Goal: Task Accomplishment & Management: Complete application form

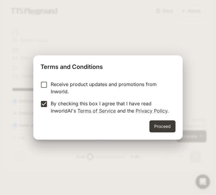
click at [172, 131] on button "Proceed" at bounding box center [163, 126] width 26 height 12
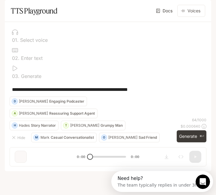
click at [197, 142] on button "Generate ⌘⏎" at bounding box center [192, 136] width 30 height 12
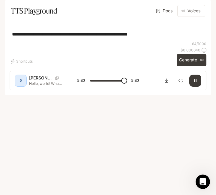
type input "*"
click at [176, 38] on textarea "**********" at bounding box center [108, 34] width 192 height 7
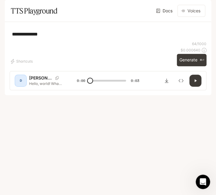
type textarea "******"
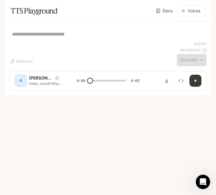
click at [183, 41] on div "* ​" at bounding box center [108, 34] width 197 height 14
click at [12, 5] on button "open drawer" at bounding box center [10, 8] width 11 height 11
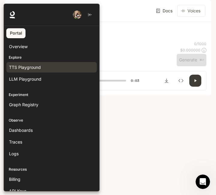
click at [14, 80] on span "LLM Playground" at bounding box center [25, 79] width 32 height 6
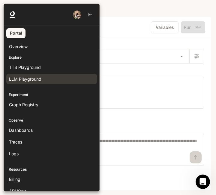
click at [184, 124] on div at bounding box center [112, 97] width 216 height 187
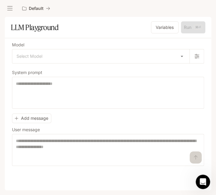
click at [11, 7] on icon "open drawer" at bounding box center [10, 8] width 6 height 6
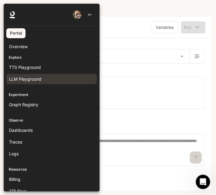
click at [13, 67] on span "TTS Playground" at bounding box center [25, 67] width 32 height 6
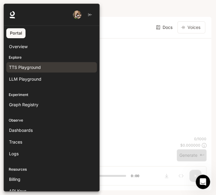
click at [154, 104] on div at bounding box center [112, 97] width 216 height 187
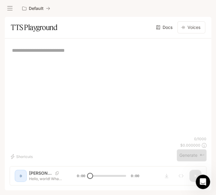
click at [165, 29] on link "Docs" at bounding box center [165, 27] width 20 height 12
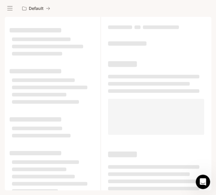
click at [201, 178] on div "Open Intercom Messenger" at bounding box center [203, 182] width 20 height 20
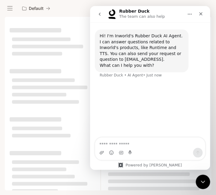
click at [202, 13] on icon "Close" at bounding box center [201, 13] width 5 height 5
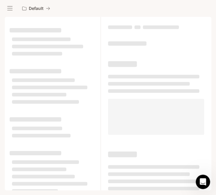
click at [8, 3] on button "open drawer" at bounding box center [10, 8] width 11 height 11
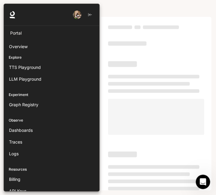
click at [16, 45] on span "Overview" at bounding box center [18, 46] width 19 height 6
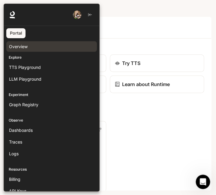
click at [139, 26] on div at bounding box center [112, 97] width 216 height 187
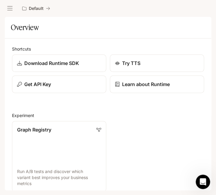
click at [14, 4] on button "open drawer" at bounding box center [10, 8] width 11 height 11
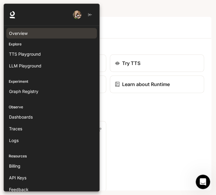
scroll to position [13, 0]
click at [168, 107] on div at bounding box center [112, 97] width 216 height 187
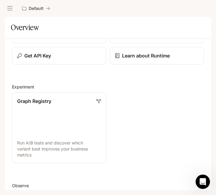
scroll to position [32, 0]
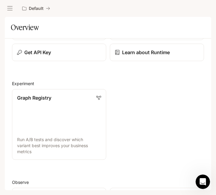
click at [87, 141] on p "Run A/B tests and discover which variant best improves your business metrics" at bounding box center [59, 145] width 84 height 18
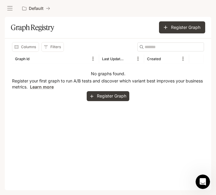
click at [120, 92] on button "Register Graph" at bounding box center [108, 96] width 43 height 10
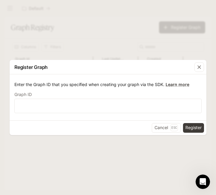
click at [197, 70] on div "button" at bounding box center [200, 67] width 10 height 10
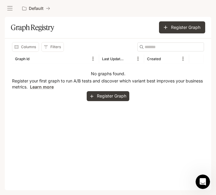
click at [191, 29] on button "Register Graph" at bounding box center [182, 27] width 46 height 12
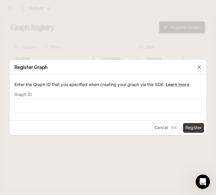
click at [198, 130] on button "Register" at bounding box center [193, 128] width 21 height 10
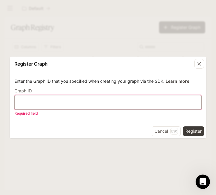
click at [159, 102] on input "text" at bounding box center [108, 102] width 187 height 6
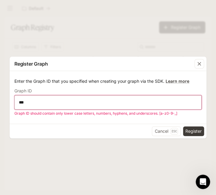
type input "***"
click at [178, 74] on div "Enter the Graph ID that you specified when creating your graph via the SDK. Lea…" at bounding box center [108, 97] width 197 height 53
click at [196, 134] on button "Register" at bounding box center [193, 131] width 21 height 10
click at [202, 66] on div "button" at bounding box center [200, 64] width 10 height 10
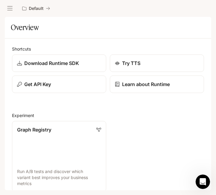
click at [7, 4] on button "open drawer" at bounding box center [10, 8] width 11 height 11
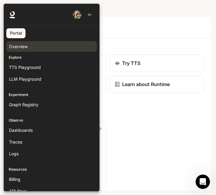
click at [46, 59] on p "Explore" at bounding box center [52, 57] width 96 height 5
click at [21, 57] on p "Explore" at bounding box center [52, 57] width 96 height 5
click at [23, 58] on p "Explore" at bounding box center [52, 57] width 96 height 5
click at [18, 59] on p "Explore" at bounding box center [52, 57] width 96 height 5
click at [22, 58] on p "Explore" at bounding box center [52, 57] width 96 height 5
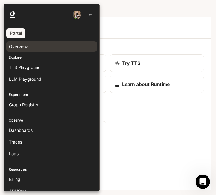
click at [207, 182] on div "Open Intercom Messenger" at bounding box center [203, 182] width 20 height 20
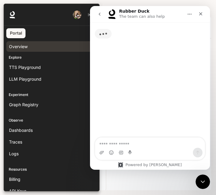
click at [147, 152] on div "Intercom messenger" at bounding box center [150, 152] width 110 height 10
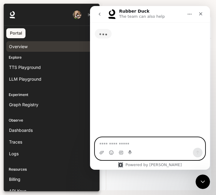
click at [154, 139] on textarea "Ask a question…" at bounding box center [150, 142] width 110 height 10
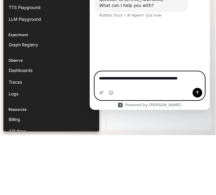
type textarea "**********"
click at [199, 95] on button "Send a message…" at bounding box center [198, 93] width 10 height 10
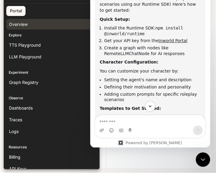
scroll to position [96, 0]
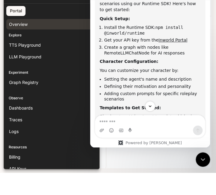
click at [170, 38] on link "Inworld Portal" at bounding box center [173, 40] width 29 height 5
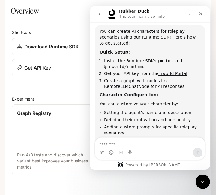
scroll to position [73, 0]
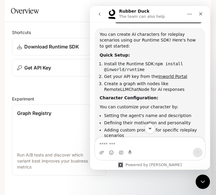
click at [142, 146] on textarea "Message…" at bounding box center [150, 142] width 110 height 10
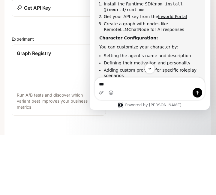
click at [187, 87] on textarea "**" at bounding box center [150, 82] width 110 height 10
type textarea "**"
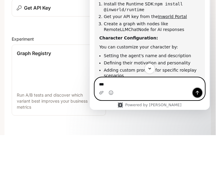
click at [198, 94] on icon "Send a message…" at bounding box center [197, 93] width 3 height 4
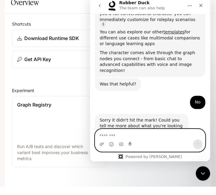
scroll to position [217, 0]
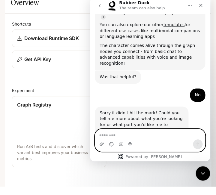
click at [175, 130] on textarea "Message…" at bounding box center [150, 134] width 110 height 10
click at [174, 129] on textarea "Message…" at bounding box center [150, 134] width 110 height 10
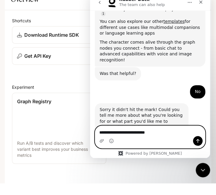
type textarea "**********"
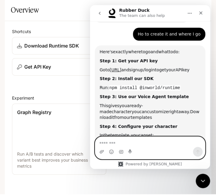
scroll to position [338, 0]
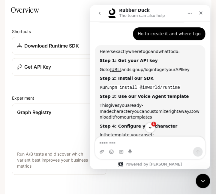
click at [121, 67] on link "[URL]" at bounding box center [116, 69] width 12 height 5
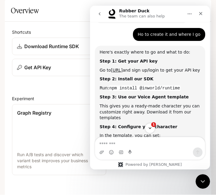
click at [72, 71] on div "Get API Key" at bounding box center [59, 67] width 84 height 7
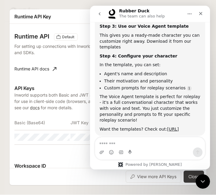
scroll to position [408, 0]
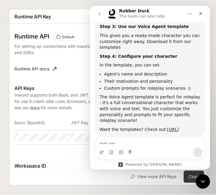
click at [201, 12] on icon "Close" at bounding box center [201, 13] width 5 height 5
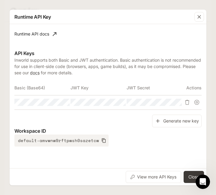
scroll to position [35, 0]
click at [184, 124] on button "Generate new key" at bounding box center [177, 120] width 50 height 13
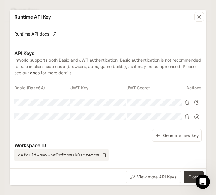
click at [0, 0] on icon "button" at bounding box center [0, 0] width 0 height 0
click at [0, 0] on button "Copy Basic (Base64)" at bounding box center [0, 0] width 0 height 0
click at [205, 184] on icon "Open Intercom Messenger" at bounding box center [203, 182] width 10 height 10
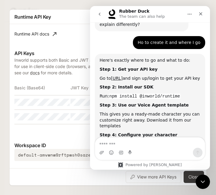
scroll to position [331, 0]
click at [200, 15] on icon "Close" at bounding box center [200, 13] width 3 height 3
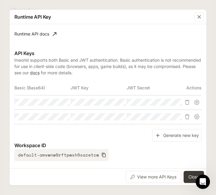
click at [0, 0] on button "button" at bounding box center [0, 0] width 0 height 0
click at [0, 0] on icon "Copy Key" at bounding box center [0, 0] width 0 height 0
click at [199, 18] on icon "button" at bounding box center [199, 17] width 6 height 6
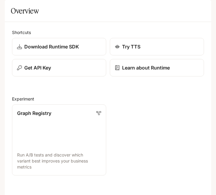
click at [81, 71] on div "Get API Key" at bounding box center [59, 67] width 84 height 7
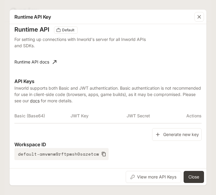
scroll to position [5, 0]
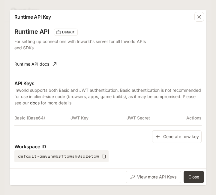
click at [186, 138] on button "Generate new key" at bounding box center [177, 136] width 50 height 13
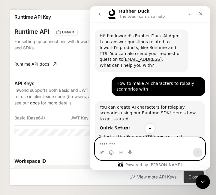
scroll to position [0, 0]
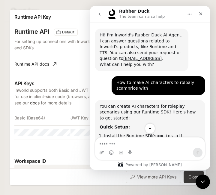
click at [199, 0] on div "Runtime API Key Runtime API Default For setting up connections with Inworld's s…" at bounding box center [108, 97] width 216 height 195
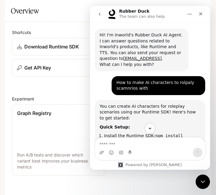
click at [196, 1] on div "Default Runtime Runtime Documentation Documentation" at bounding box center [108, 8] width 216 height 17
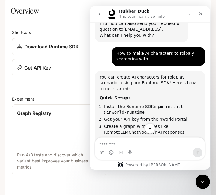
scroll to position [66, 0]
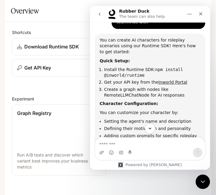
click at [197, 15] on div "Close" at bounding box center [201, 13] width 11 height 11
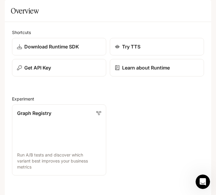
scroll to position [0, 0]
click at [9, 10] on icon "open drawer" at bounding box center [9, 8] width 5 height 4
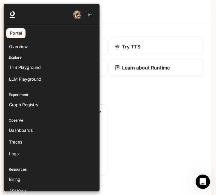
click at [32, 106] on span "Graph Registry" at bounding box center [23, 104] width 29 height 6
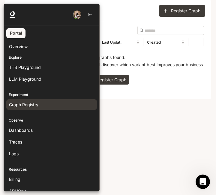
click at [173, 128] on div at bounding box center [112, 97] width 216 height 187
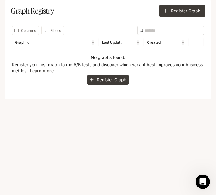
click at [116, 85] on button "Register Graph" at bounding box center [108, 80] width 43 height 10
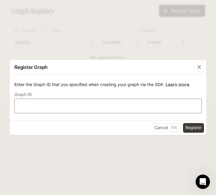
click at [111, 108] on input "text" at bounding box center [108, 105] width 187 height 6
paste input "**********"
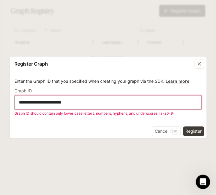
type input "**********"
click at [197, 129] on button "Register" at bounding box center [193, 131] width 21 height 10
click at [197, 58] on button "button" at bounding box center [199, 63] width 14 height 14
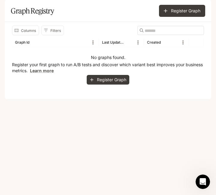
click at [113, 85] on button "Register Graph" at bounding box center [108, 80] width 43 height 10
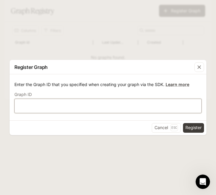
click at [100, 105] on input "text" at bounding box center [108, 105] width 187 height 6
paste input "**********"
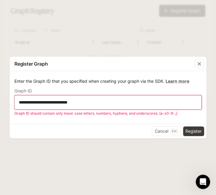
type input "**********"
click at [194, 132] on button "Register" at bounding box center [193, 131] width 21 height 10
click at [198, 130] on button "Register" at bounding box center [193, 131] width 21 height 10
click at [200, 66] on icon "button" at bounding box center [199, 64] width 6 height 6
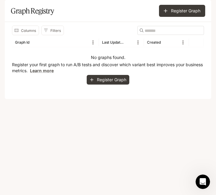
click at [207, 181] on icon "Open Intercom Messenger" at bounding box center [203, 182] width 10 height 10
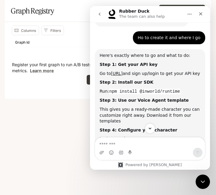
scroll to position [331, 0]
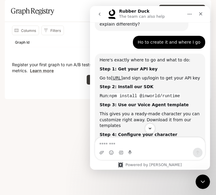
click at [160, 155] on div "Intercom messenger" at bounding box center [150, 152] width 110 height 10
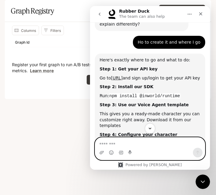
click at [159, 146] on textarea "Message…" at bounding box center [150, 142] width 110 height 10
type textarea "*"
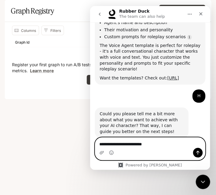
scroll to position [460, 0]
type textarea "**********"
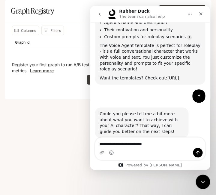
click at [198, 156] on button "Send a message…" at bounding box center [198, 152] width 10 height 10
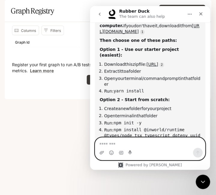
scroll to position [632, 0]
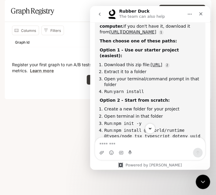
click at [151, 62] on link "[URL]" at bounding box center [157, 64] width 12 height 5
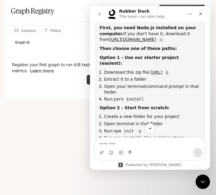
scroll to position [617, 0]
